Goal: Task Accomplishment & Management: Use online tool/utility

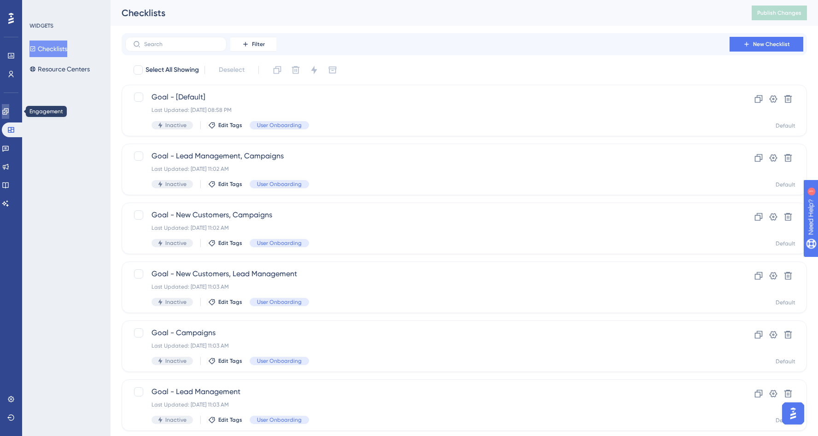
click at [9, 116] on link at bounding box center [5, 111] width 7 height 15
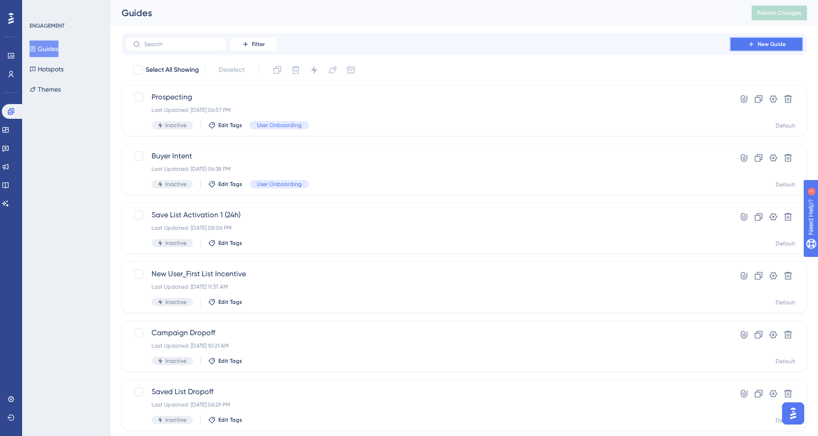
click at [756, 47] on button "New Guide" at bounding box center [767, 44] width 74 height 15
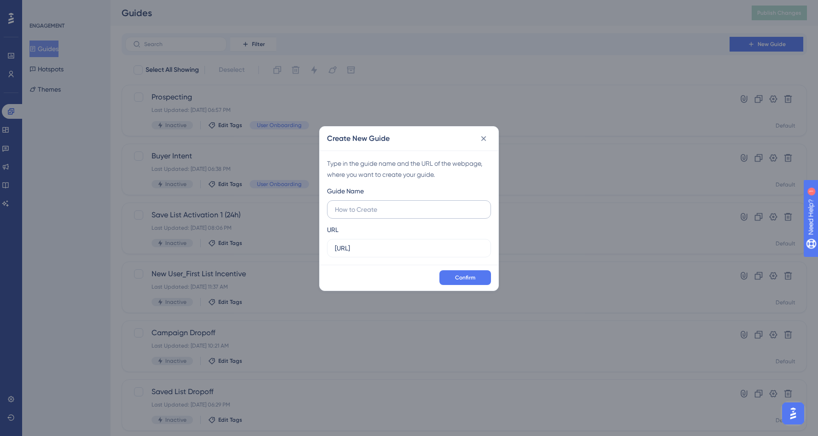
click at [342, 211] on input "text" at bounding box center [409, 210] width 148 height 10
type input "Save a list"
drag, startPoint x: 444, startPoint y: 244, endPoint x: 304, endPoint y: 243, distance: 140.5
click at [304, 243] on div "Create New Guide Type in the guide name and the URL of the webpage, where you w…" at bounding box center [409, 218] width 818 height 436
drag, startPoint x: 443, startPoint y: 243, endPoint x: 296, endPoint y: 242, distance: 146.9
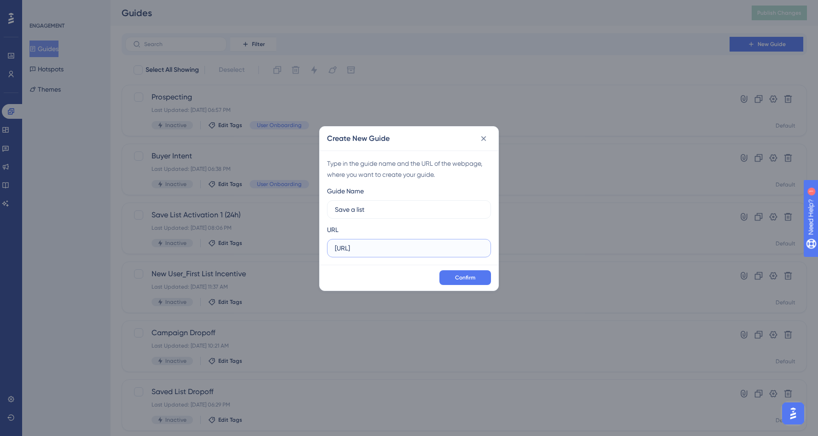
click at [296, 242] on div "Create New Guide Type in the guide name and the URL of the webpage, where you w…" at bounding box center [409, 218] width 818 height 436
drag, startPoint x: 402, startPoint y: 243, endPoint x: 443, endPoint y: 251, distance: 41.4
click at [443, 251] on input "[URL]" at bounding box center [409, 248] width 148 height 10
paste input "ellowstone.dataaxlegenie.com"
click at [335, 249] on input "ellowstone.dataaxlegenie.com" at bounding box center [409, 248] width 148 height 10
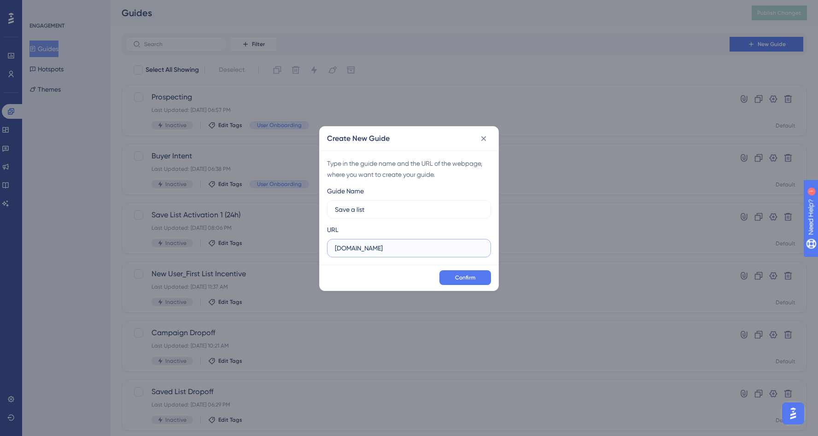
type input "[DOMAIN_NAME]"
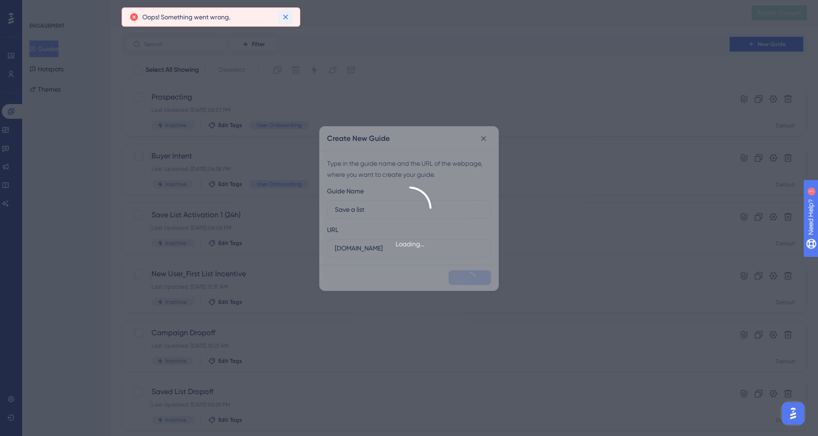
click at [284, 18] on icon at bounding box center [285, 17] width 5 height 5
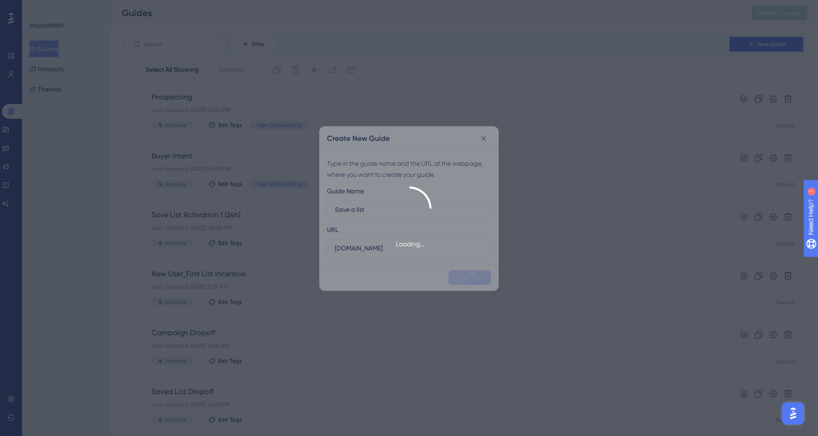
click at [470, 165] on div "Loading..." at bounding box center [409, 218] width 818 height 436
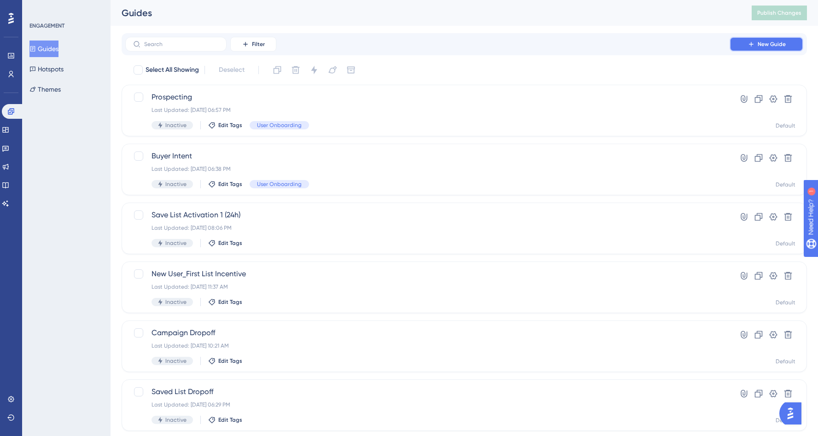
click at [759, 51] on button "New Guide" at bounding box center [767, 44] width 74 height 15
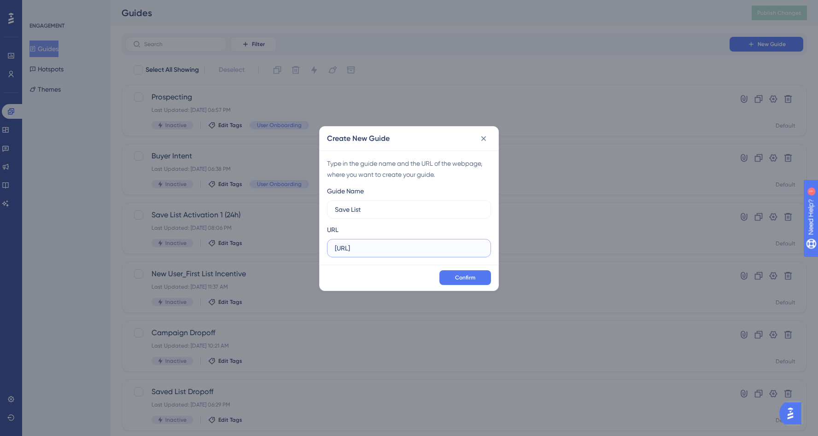
drag, startPoint x: 437, startPoint y: 244, endPoint x: 440, endPoint y: 253, distance: 10.2
click at [440, 253] on label "[URL]" at bounding box center [409, 248] width 164 height 18
click at [338, 212] on input "Save List" at bounding box center [409, 210] width 148 height 10
click at [344, 209] on input "Save List" at bounding box center [409, 210] width 148 height 10
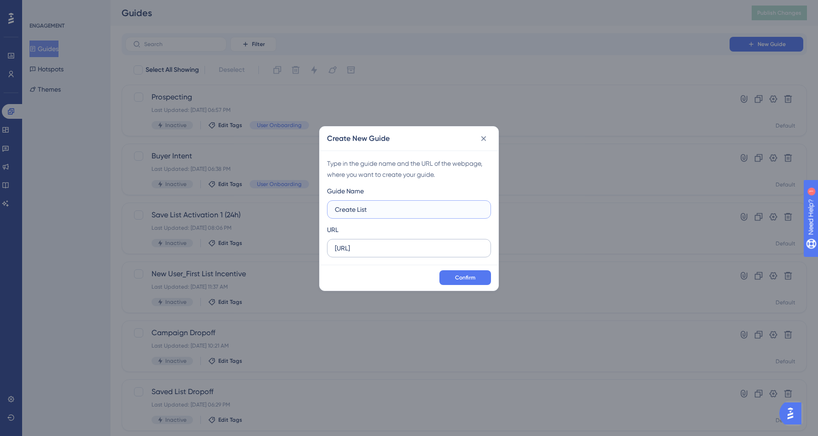
type input "Create List"
click at [373, 247] on input "[URL]" at bounding box center [409, 248] width 148 height 10
paste input "928298"
type input "[URL]"
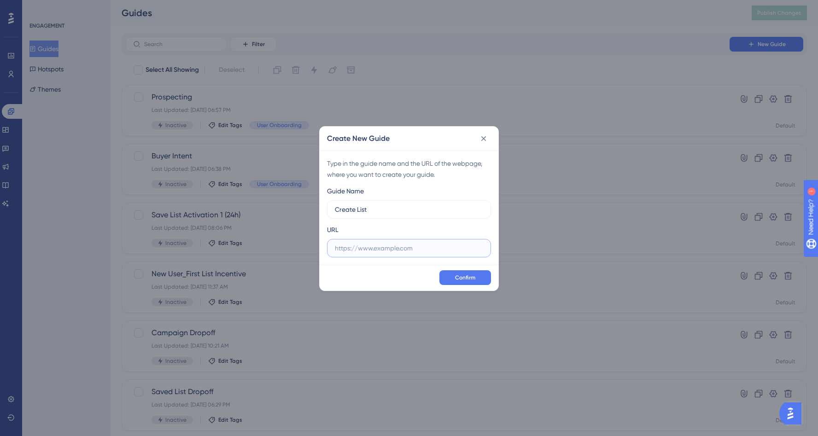
paste input "[DOMAIN_NAME]"
type input "[DOMAIN_NAME]"
click at [473, 274] on span "Confirm" at bounding box center [465, 277] width 20 height 7
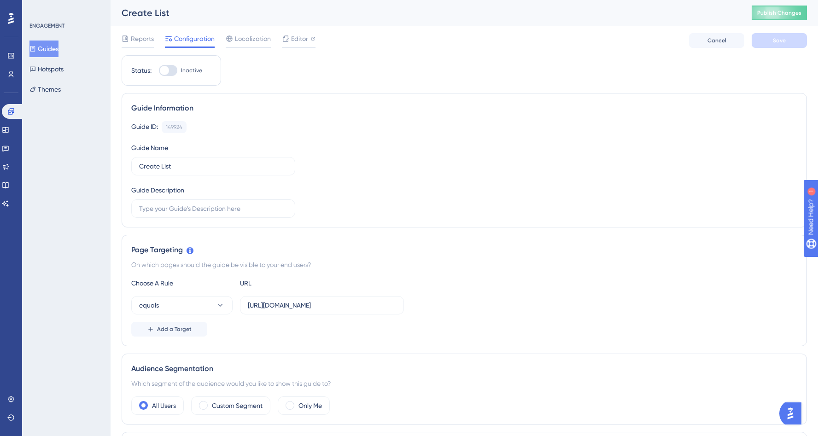
click at [58, 48] on button "Guides" at bounding box center [43, 49] width 29 height 17
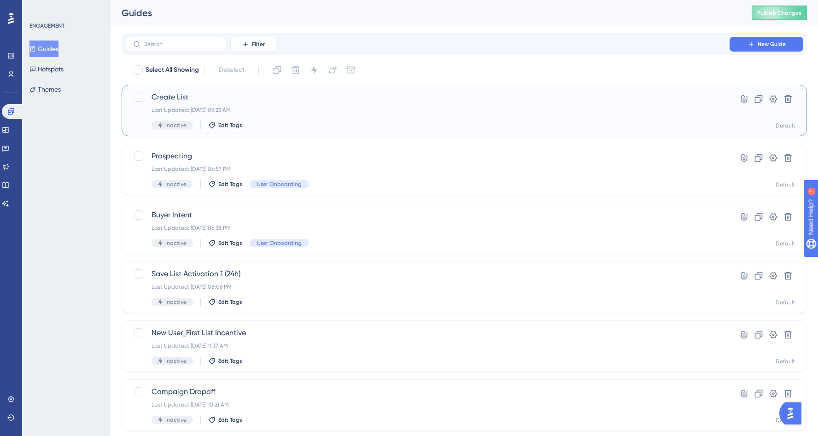
click at [234, 131] on div "Create List Last Updated: [DATE] 09:23 AM Inactive Edit Tags Hyperlink Clone Se…" at bounding box center [464, 111] width 685 height 52
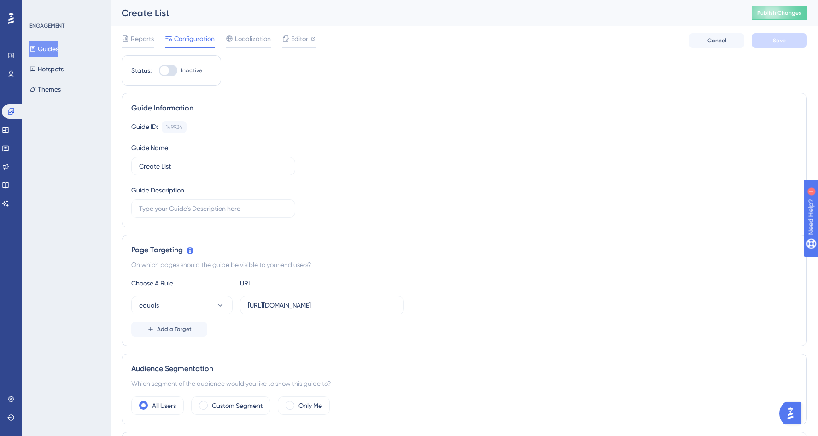
click at [46, 48] on button "Guides" at bounding box center [43, 49] width 29 height 17
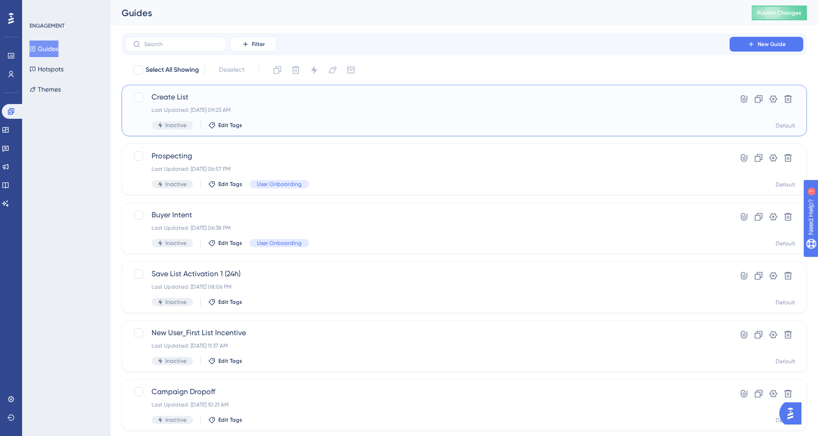
click at [227, 121] on div "Create List Last Updated: [DATE] 09:23 AM Inactive Edit Tags" at bounding box center [428, 111] width 552 height 38
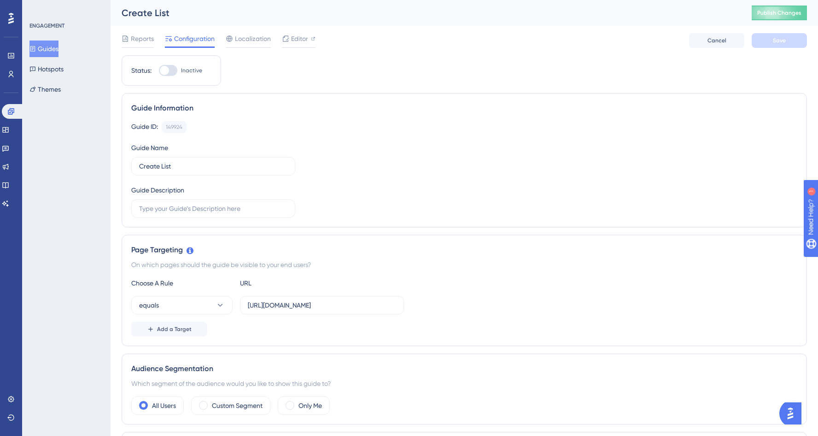
click at [53, 50] on button "Guides" at bounding box center [43, 49] width 29 height 17
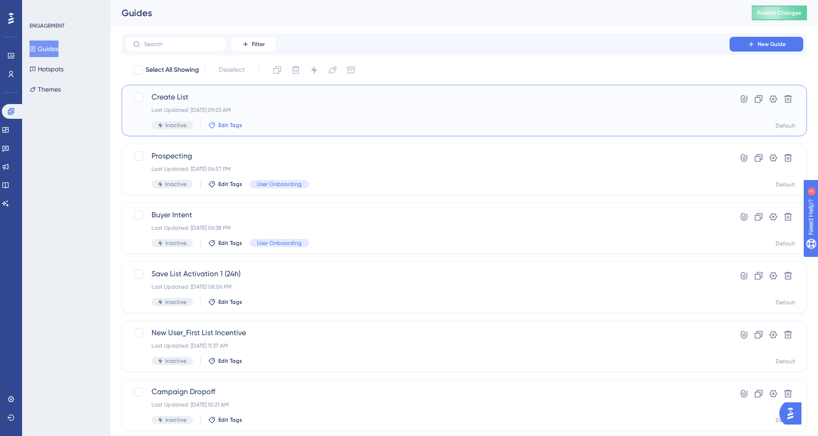
click at [221, 125] on span "Edit Tags" at bounding box center [230, 125] width 24 height 7
click at [218, 213] on div at bounding box center [218, 212] width 7 height 7
checkbox input "true"
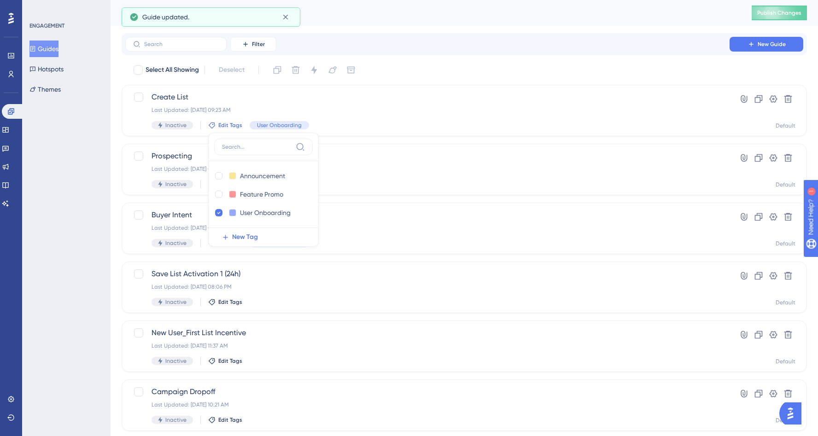
click at [438, 53] on div "Filter New Guide" at bounding box center [464, 44] width 685 height 22
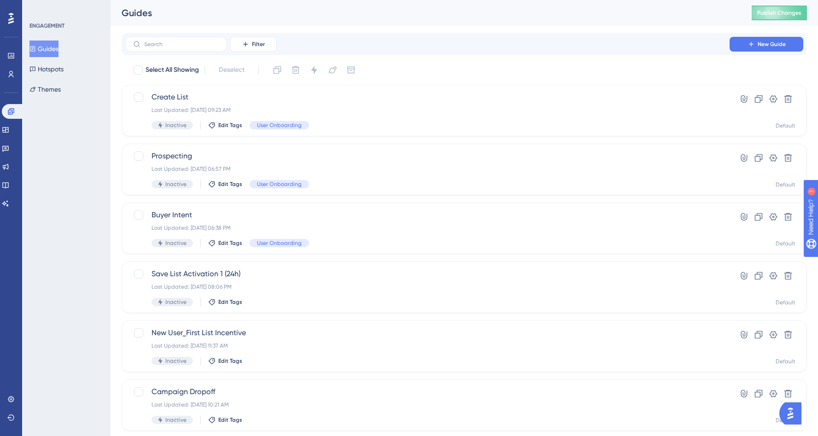
click at [759, 52] on div "Filter New Guide" at bounding box center [464, 44] width 685 height 22
click at [759, 49] on button "New Guide" at bounding box center [767, 44] width 74 height 15
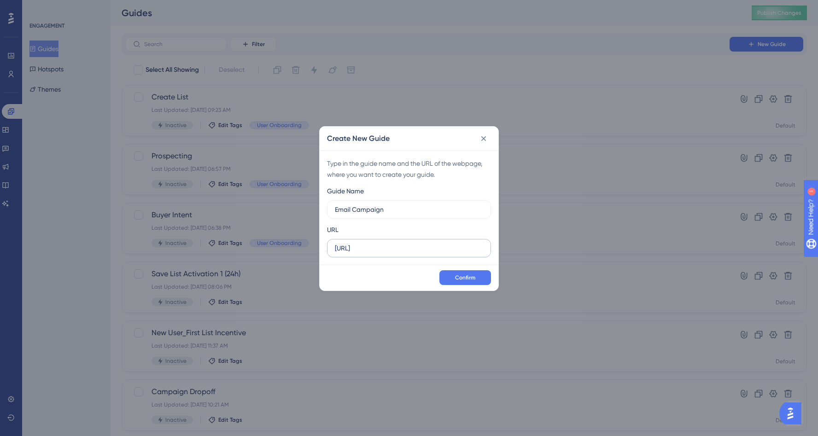
type input "Email Campaign"
click at [363, 241] on label "[URL]" at bounding box center [409, 248] width 164 height 18
click at [363, 243] on input "[URL]" at bounding box center [409, 248] width 148 height 10
click at [363, 241] on label "[URL]" at bounding box center [409, 248] width 164 height 18
click at [363, 243] on input "[URL]" at bounding box center [409, 248] width 148 height 10
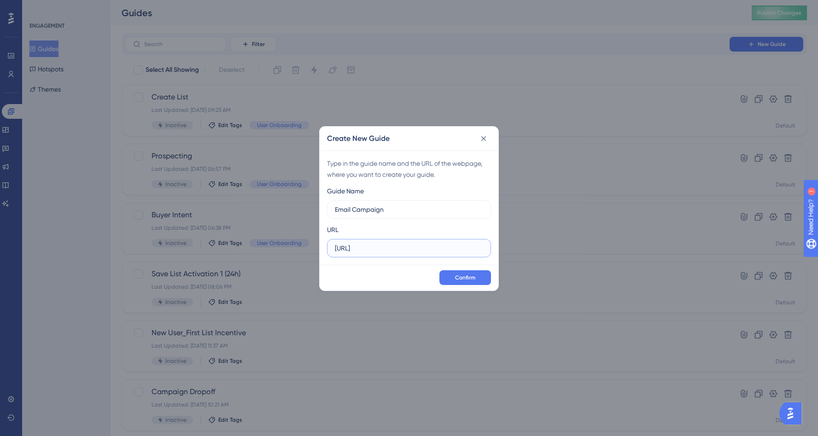
click at [359, 252] on input "[URL]" at bounding box center [409, 248] width 148 height 10
paste input "s://[DOMAIN_NAME][URL]"
type input "[URL][DOMAIN_NAME]"
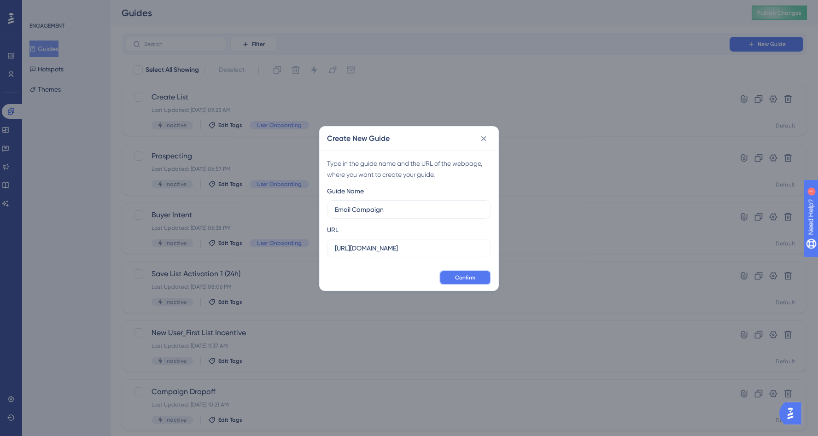
scroll to position [0, 0]
click at [457, 275] on span "Confirm" at bounding box center [465, 277] width 20 height 7
